Goal: Find specific page/section: Find specific page/section

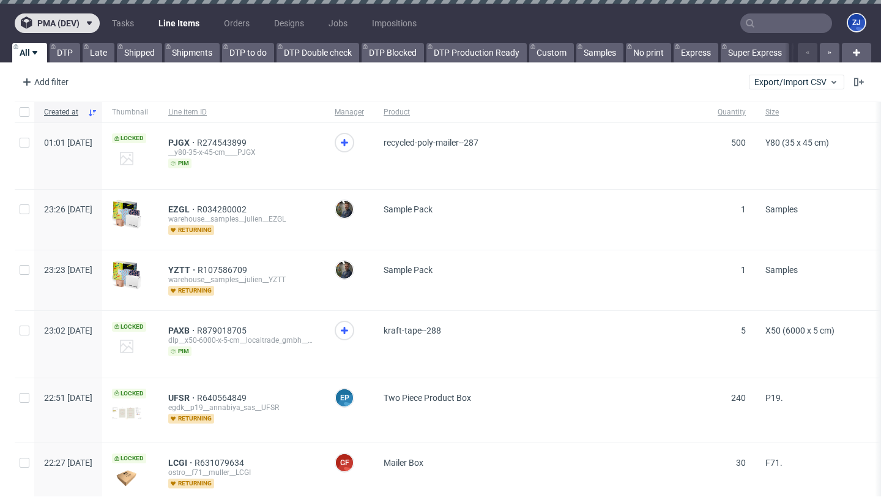
click at [81, 20] on span at bounding box center [87, 23] width 15 height 10
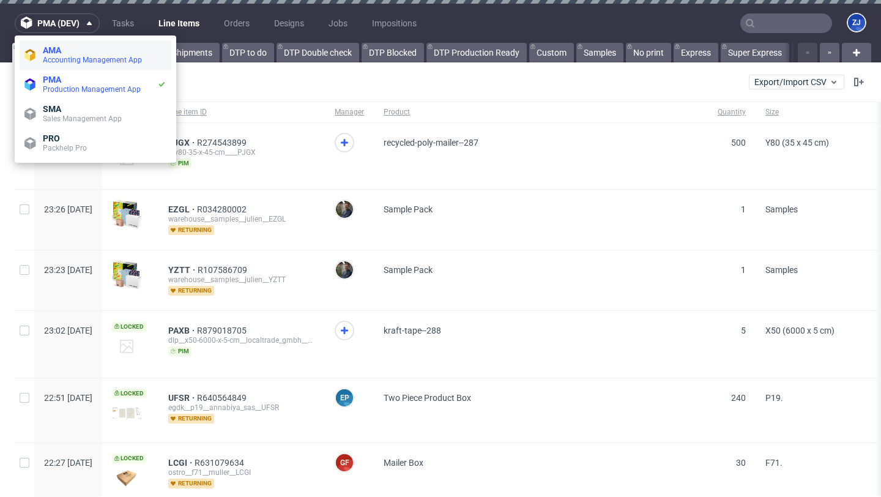
click at [73, 52] on span "AMA" at bounding box center [105, 50] width 124 height 10
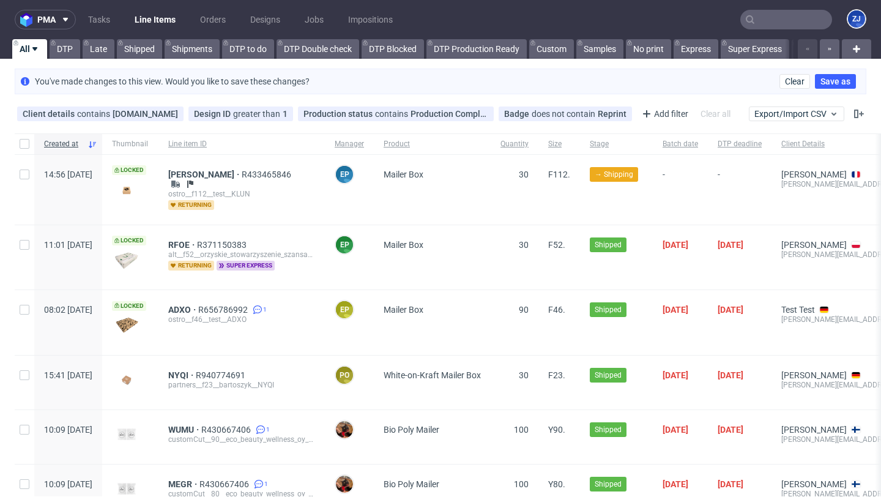
scroll to position [37, 0]
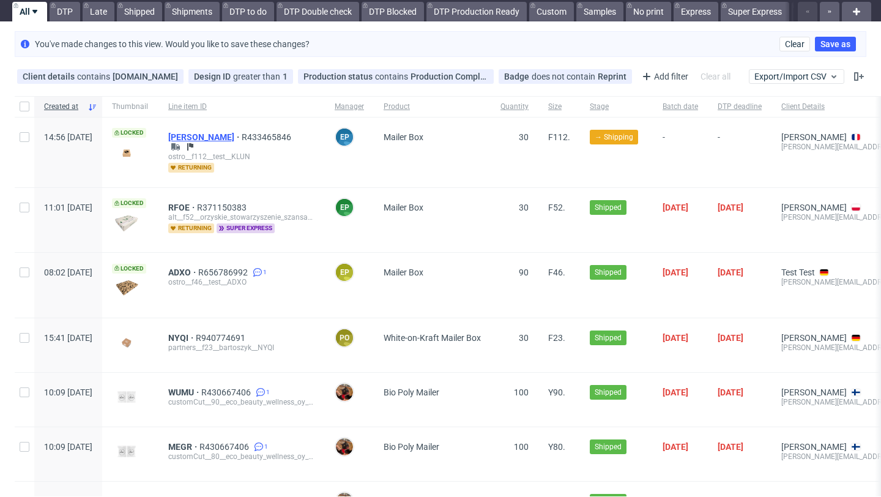
click at [223, 138] on span "[PERSON_NAME]" at bounding box center [204, 137] width 73 height 10
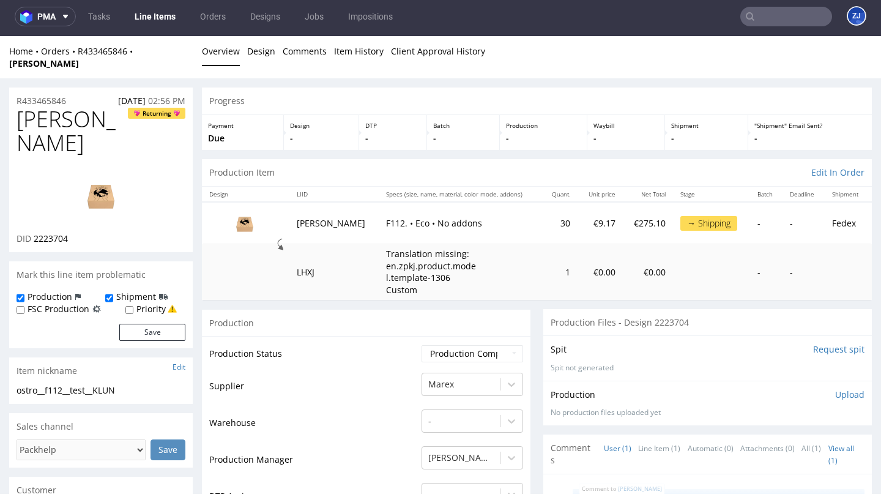
click at [158, 4] on nav "pma Tasks Line Items Orders Designs Jobs Impositions ZJ" at bounding box center [440, 16] width 881 height 39
click at [160, 14] on link "Line Items" at bounding box center [155, 17] width 56 height 20
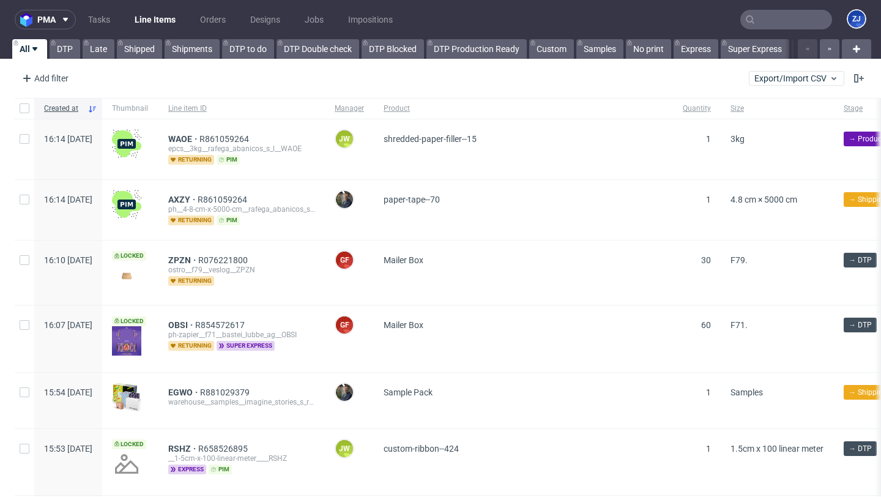
click at [203, 132] on div "WAOE R861059264 epcs__3kg__rafega_abanicos_s_l__WAOE returning pim" at bounding box center [242, 149] width 166 height 60
click at [200, 135] on span "WAOE" at bounding box center [183, 139] width 31 height 10
click at [198, 260] on span "ZPZN" at bounding box center [183, 260] width 30 height 10
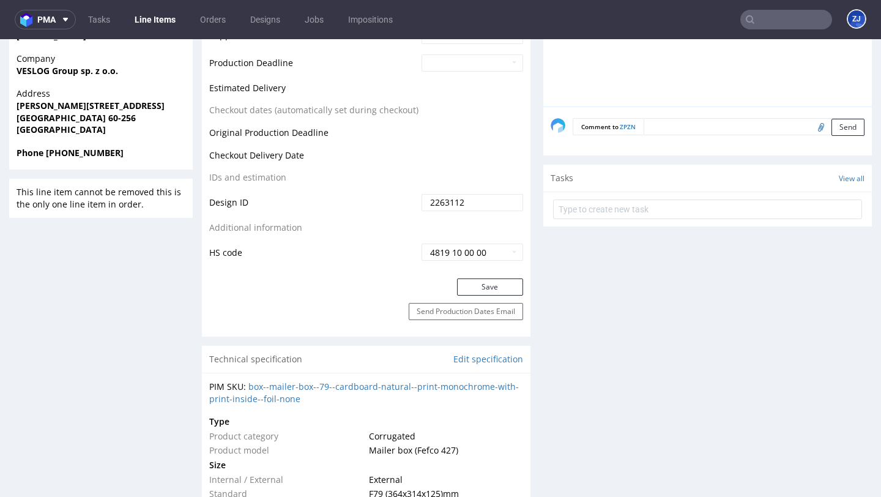
scroll to position [591, 0]
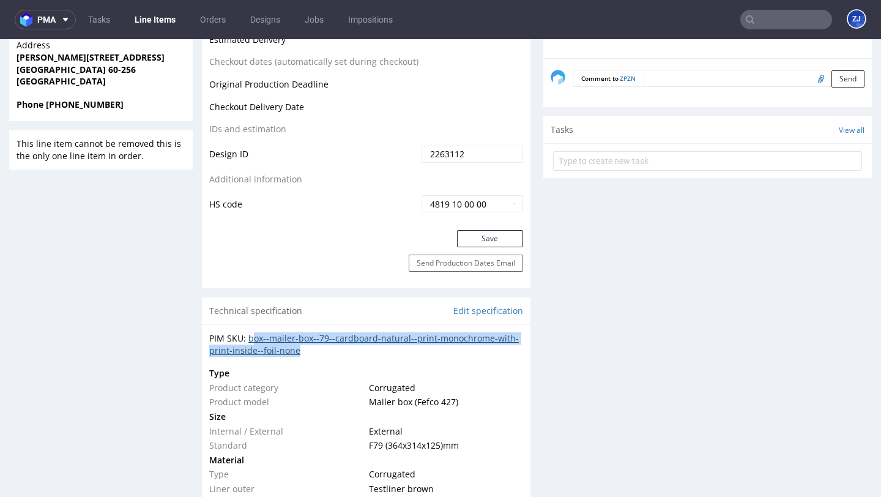
drag, startPoint x: 309, startPoint y: 351, endPoint x: 251, endPoint y: 337, distance: 60.0
click at [251, 337] on div "PIM SKU: box--mailer-box--79--cardboard-natural--print-monochrome-with-print-in…" at bounding box center [366, 344] width 314 height 24
copy link "ox--mailer-box--79--cardboard-natural--print-monochrome-with-print-inside--foil…"
click at [327, 348] on div "PIM SKU: box--mailer-box--79--cardboard-natural--print-monochrome-with-print-in…" at bounding box center [366, 344] width 314 height 24
drag, startPoint x: 327, startPoint y: 348, endPoint x: 252, endPoint y: 341, distance: 75.6
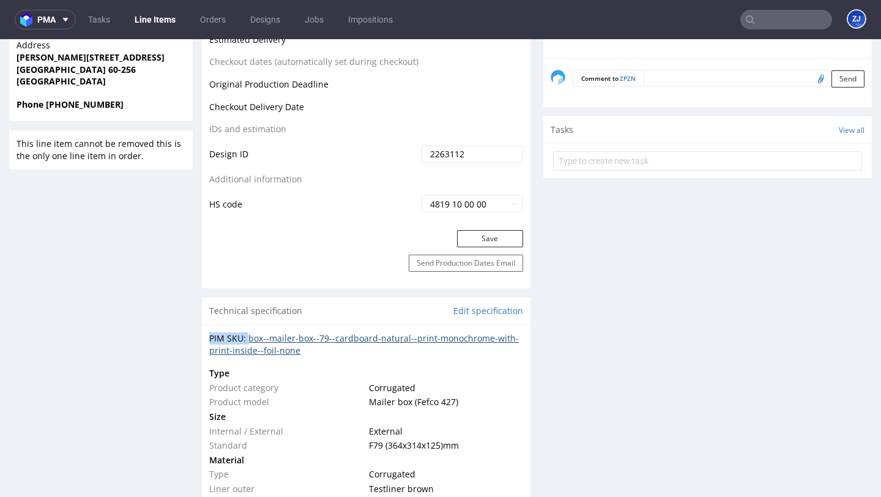
click at [252, 341] on div "PIM SKU: box--mailer-box--79--cardboard-natural--print-monochrome-with-print-in…" at bounding box center [366, 344] width 314 height 24
